Goal: Navigation & Orientation: Find specific page/section

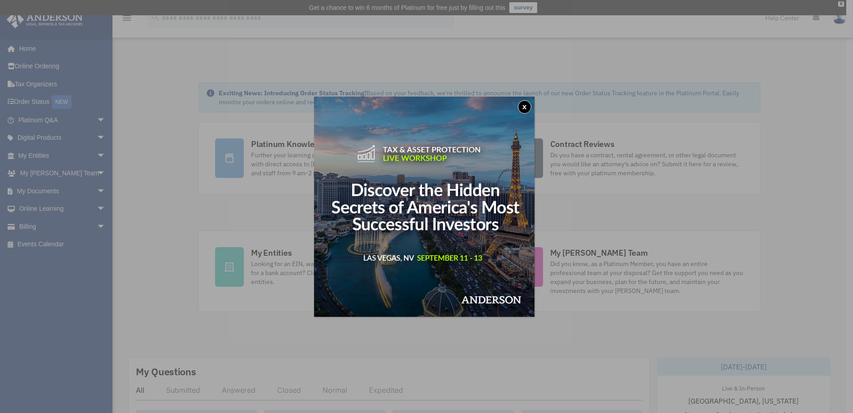
click at [527, 109] on button "x" at bounding box center [524, 106] width 13 height 13
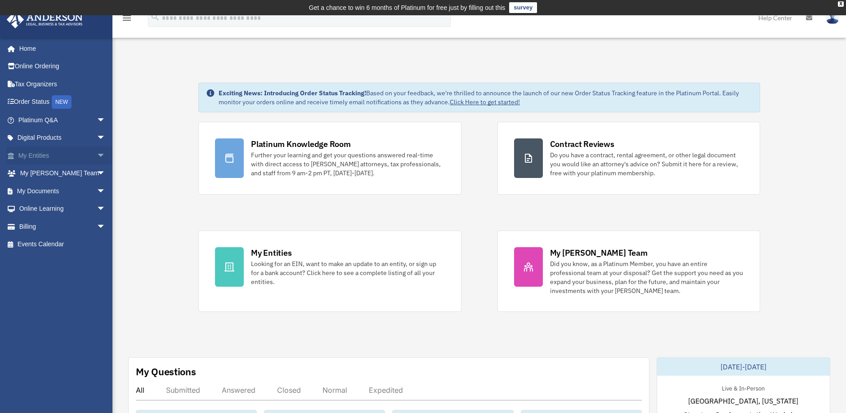
click at [97, 155] on span "arrow_drop_down" at bounding box center [106, 156] width 18 height 18
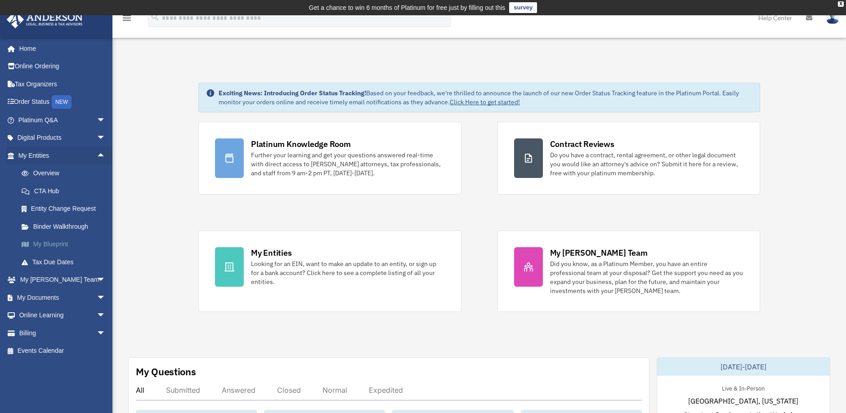
click at [62, 242] on link "My Blueprint" at bounding box center [66, 245] width 107 height 18
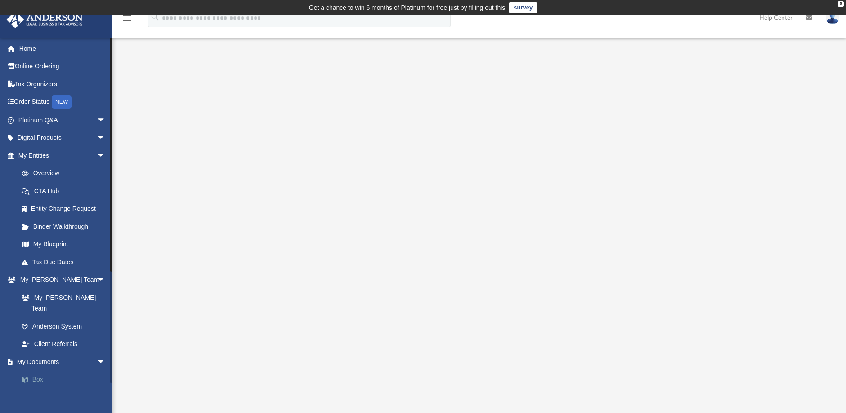
click at [39, 372] on link "Box" at bounding box center [66, 380] width 107 height 18
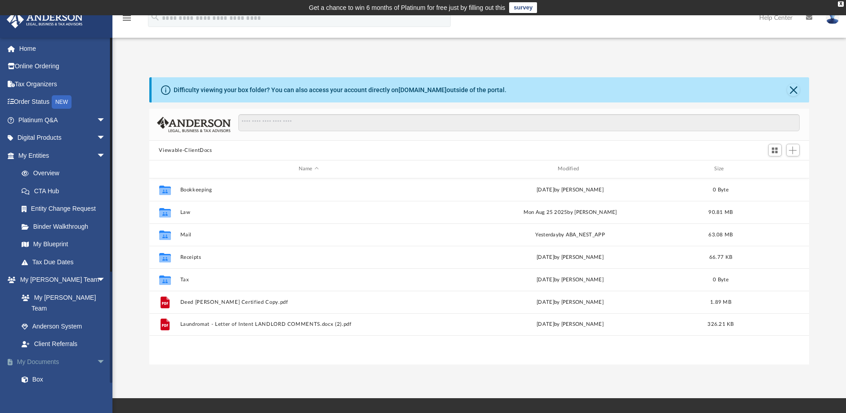
scroll to position [198, 654]
click at [47, 353] on link "My Documents arrow_drop_down" at bounding box center [62, 362] width 113 height 18
click at [65, 336] on link "Client Referrals" at bounding box center [66, 345] width 107 height 18
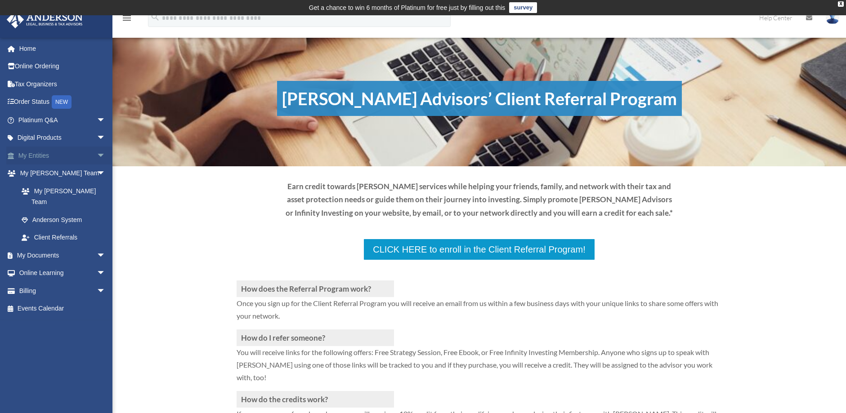
click at [51, 155] on link "My Entities arrow_drop_down" at bounding box center [62, 156] width 113 height 18
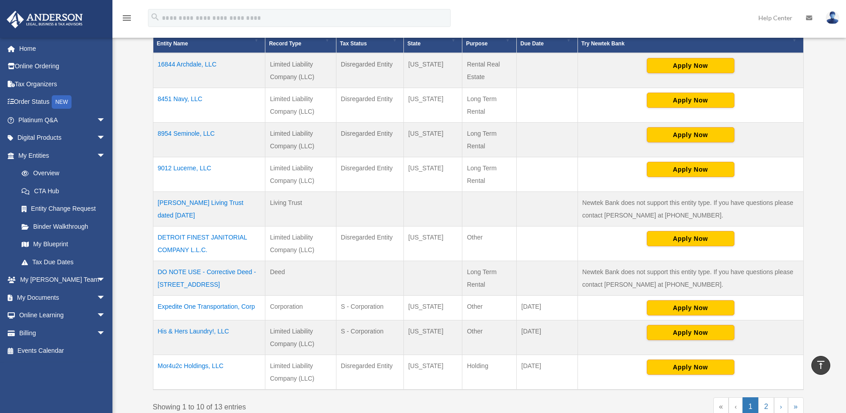
scroll to position [223, 0]
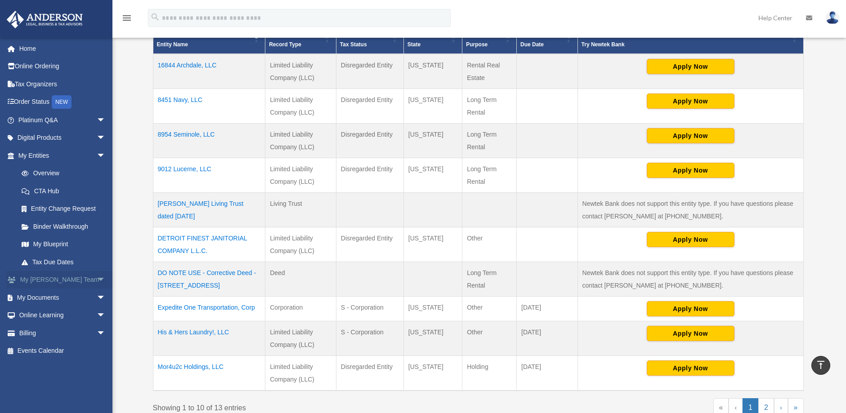
click at [67, 280] on link "My Anderson Team arrow_drop_down" at bounding box center [62, 280] width 113 height 18
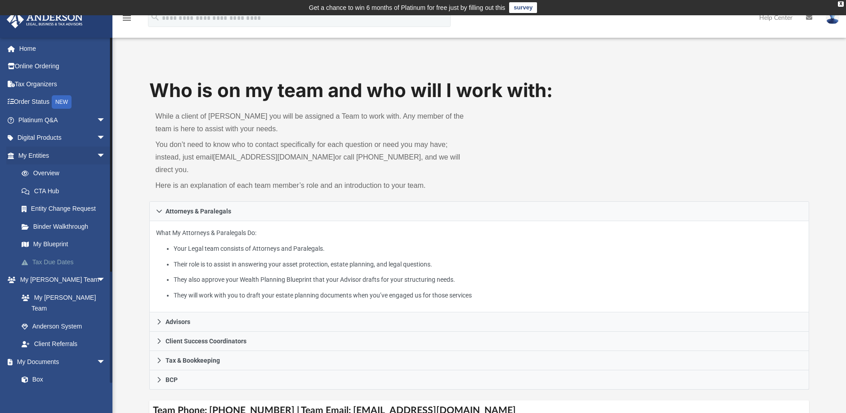
click at [81, 264] on link "Tax Due Dates" at bounding box center [66, 262] width 107 height 18
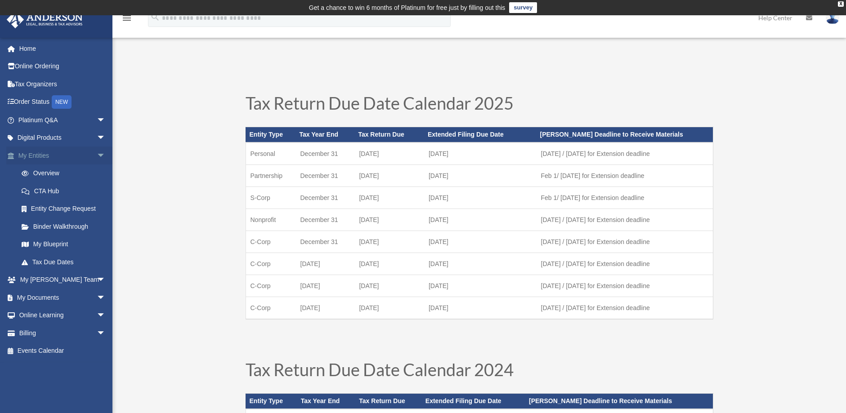
click at [58, 157] on link "My Entities arrow_drop_down" at bounding box center [62, 156] width 113 height 18
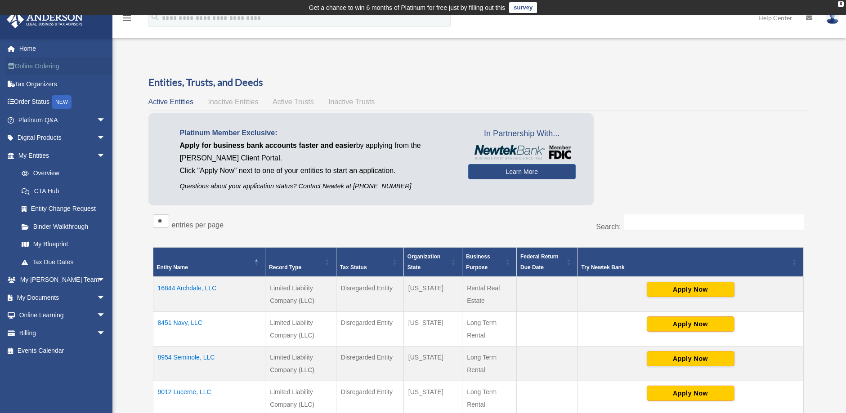
click at [41, 66] on link "Online Ordering" at bounding box center [62, 67] width 113 height 18
